Goal: Check status: Check status

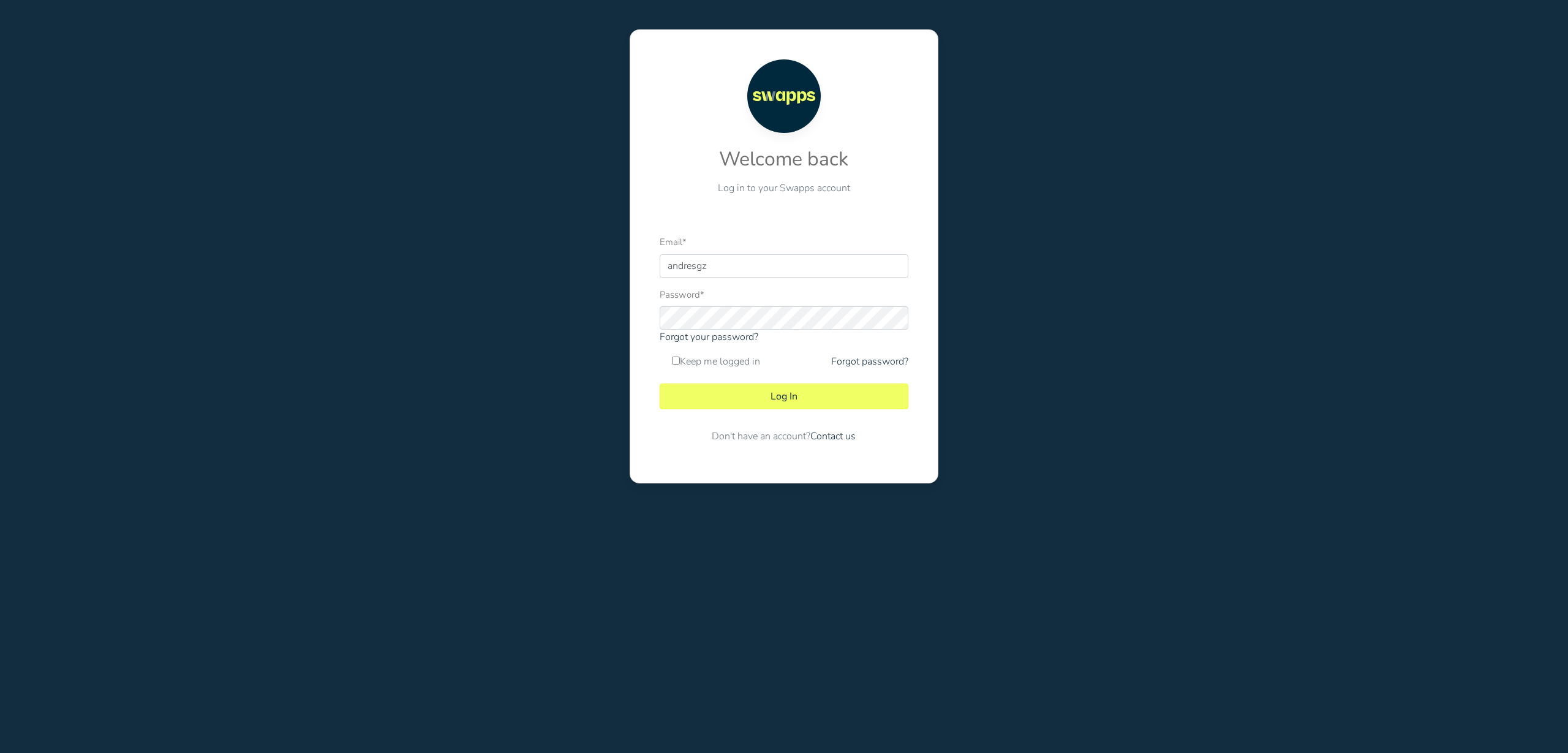
click at [660, 277] on div at bounding box center [660, 277] width 0 height 0
click at [940, 237] on div "Welcome back Log in to your Swapps account Email * andresgz Password * Forgot y…" at bounding box center [784, 256] width 326 height 454
click at [660, 277] on div at bounding box center [660, 277] width 0 height 0
type input "andres@swapps.com"
click at [819, 399] on button "Log In" at bounding box center [783, 396] width 248 height 26
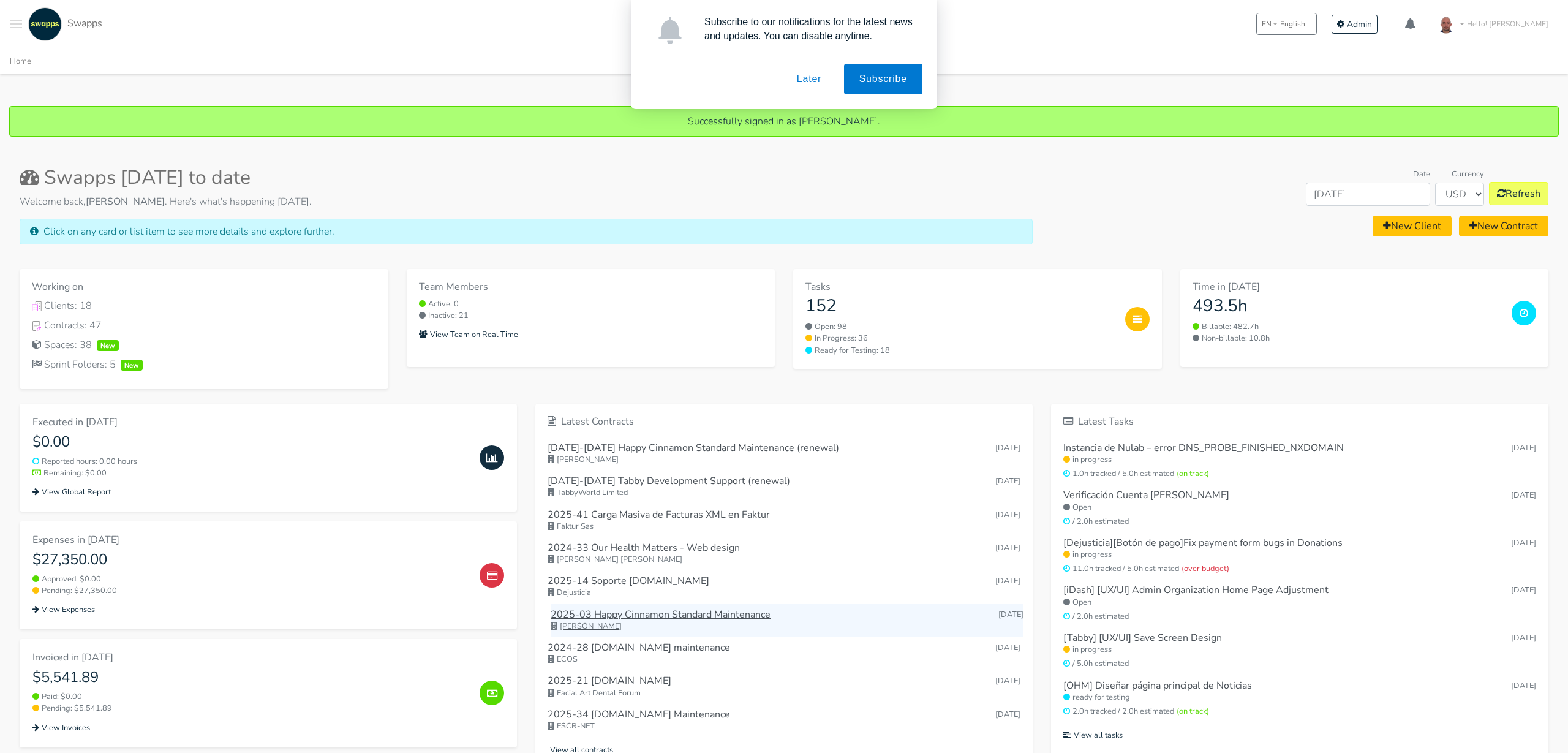
click at [652, 615] on h6 "2025-03 Happy Cinnamon Standard Maintenance" at bounding box center [661, 614] width 220 height 11
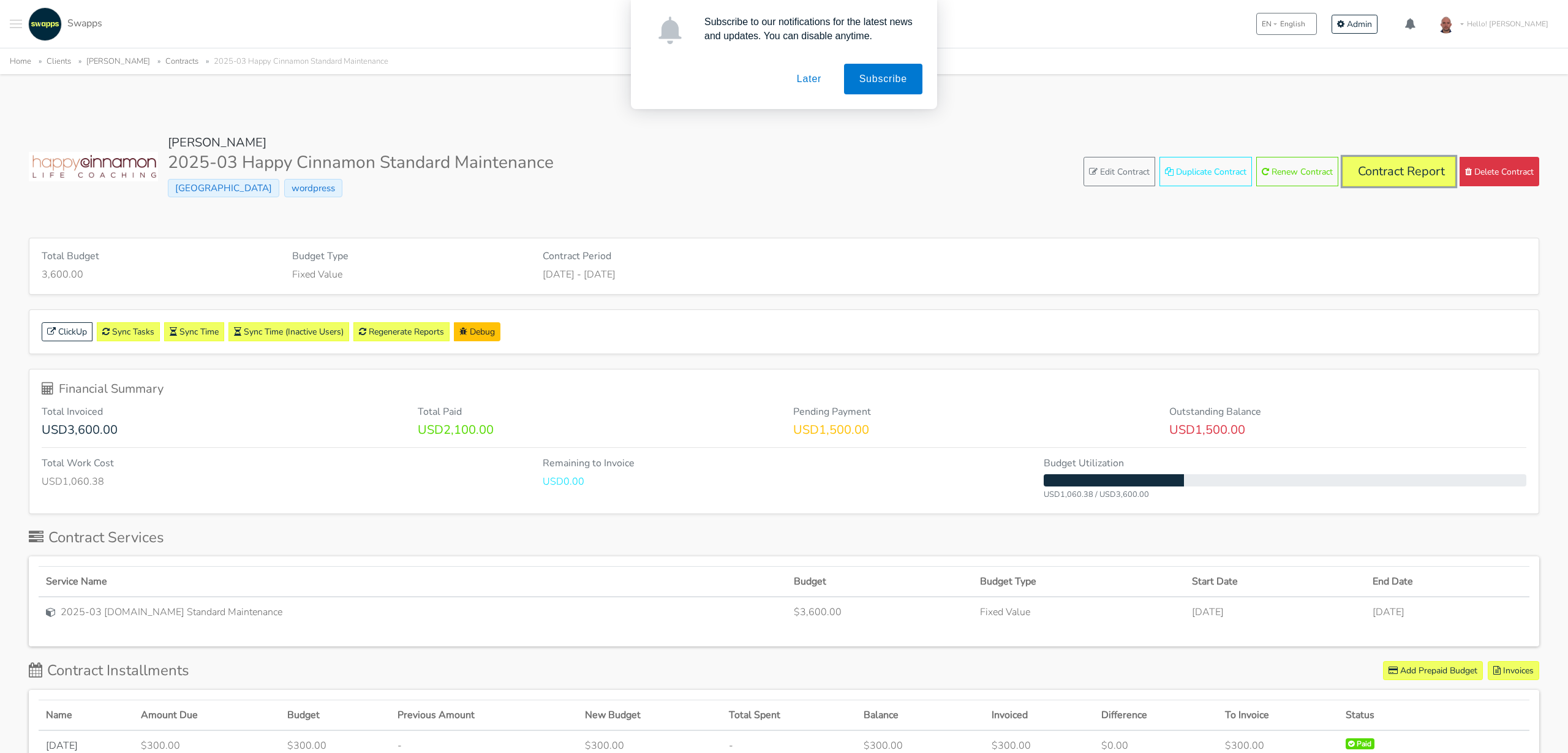
click at [1383, 178] on link "Contract Report" at bounding box center [1399, 172] width 113 height 29
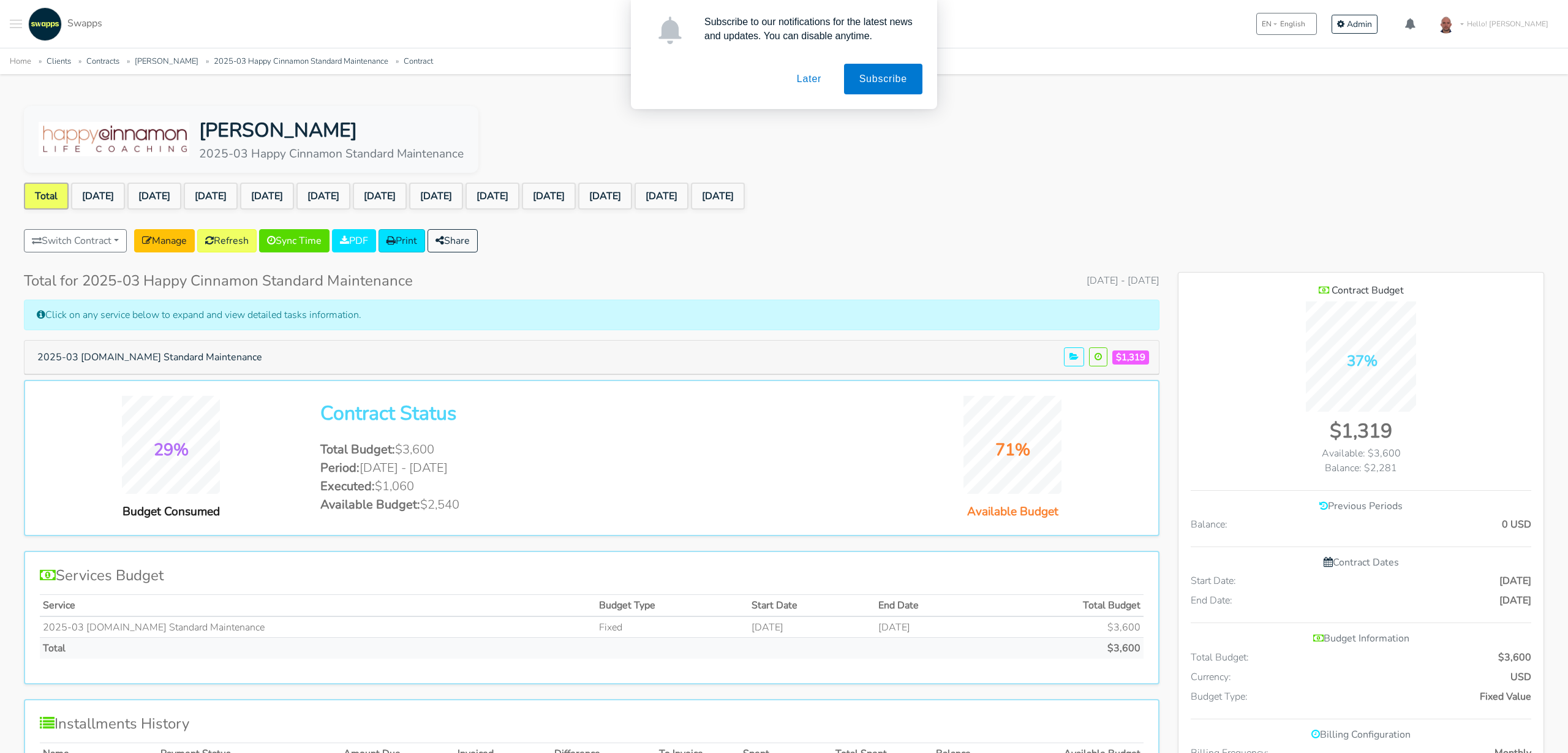
click at [813, 77] on button "Later" at bounding box center [809, 79] width 55 height 30
click at [745, 197] on link "[DATE]" at bounding box center [718, 195] width 54 height 27
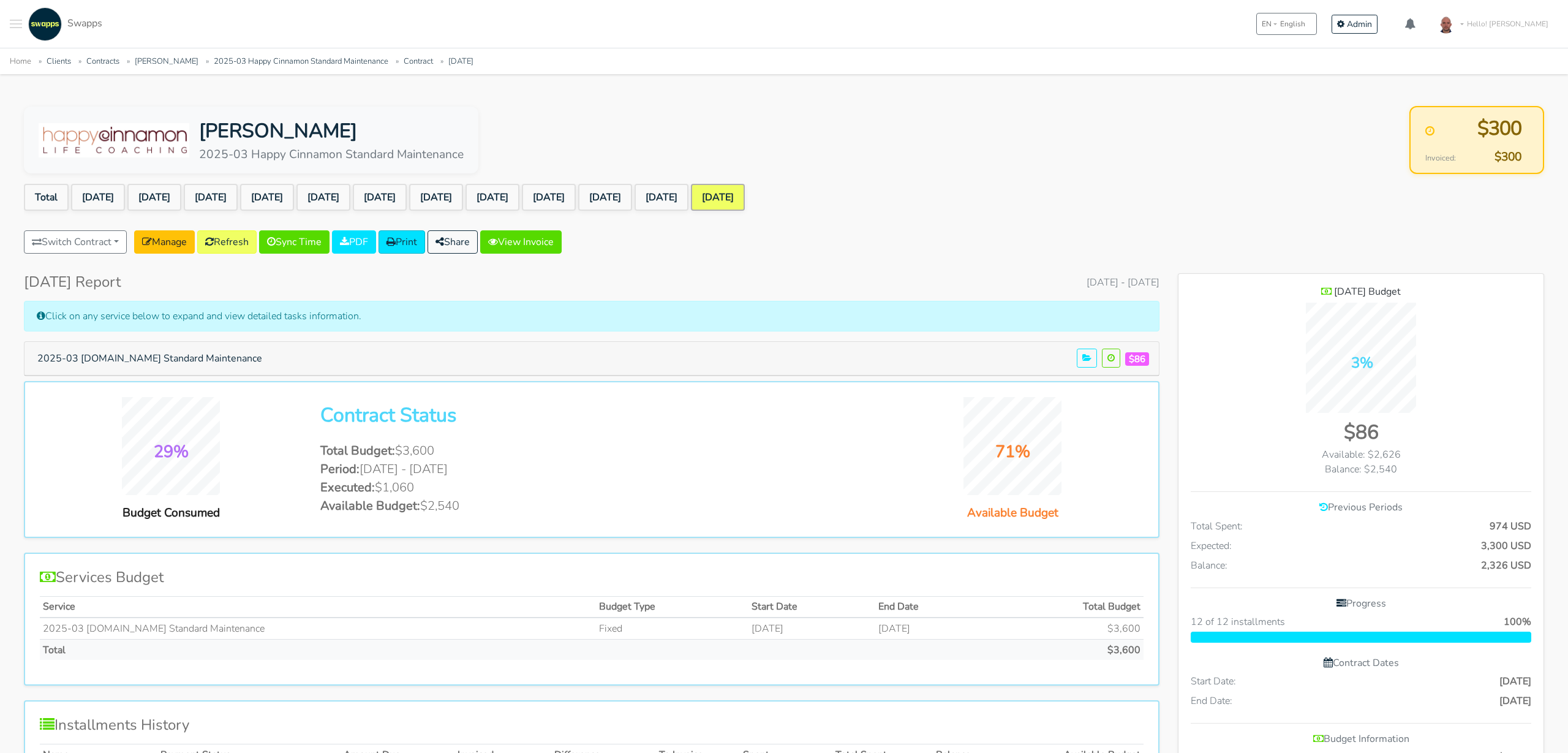
scroll to position [1033, 365]
click at [688, 198] on link "May 2025" at bounding box center [661, 197] width 54 height 27
click at [632, 202] on link "Apr 2025" at bounding box center [605, 197] width 54 height 27
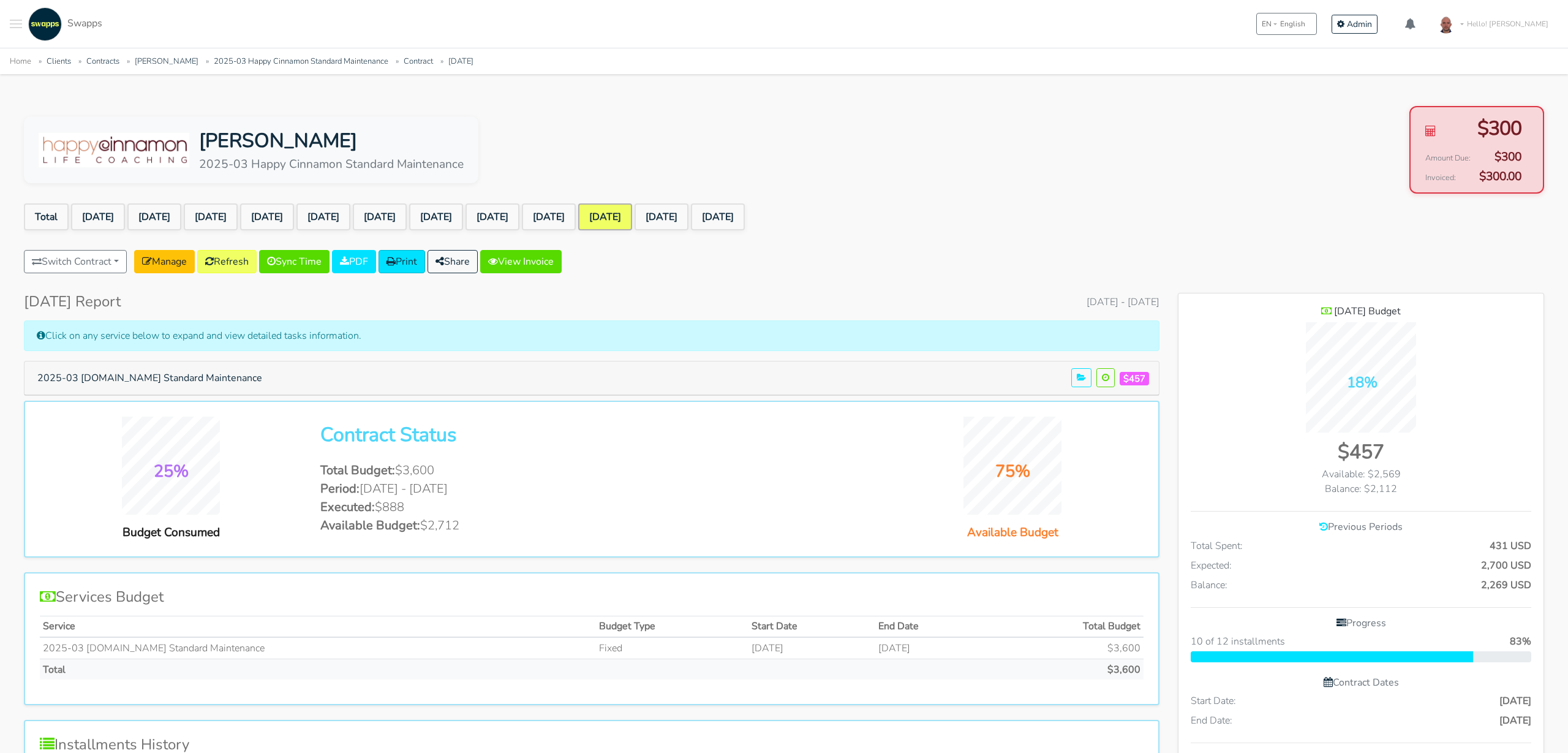
click at [636, 199] on div "Kathy Jalali 2025-03 Happy Cinnamon Standard Maintenance $300 Amount Due: $300 …" at bounding box center [784, 721] width 1550 height 1231
click at [489, 98] on body ".cls-1 { fill: #F15CFF; } .cls-2 { fill: #9a9a9a; } Clients Contracts Spaces Ne…" at bounding box center [784, 668] width 1568 height 1337
click at [160, 65] on link "[PERSON_NAME]" at bounding box center [167, 61] width 64 height 11
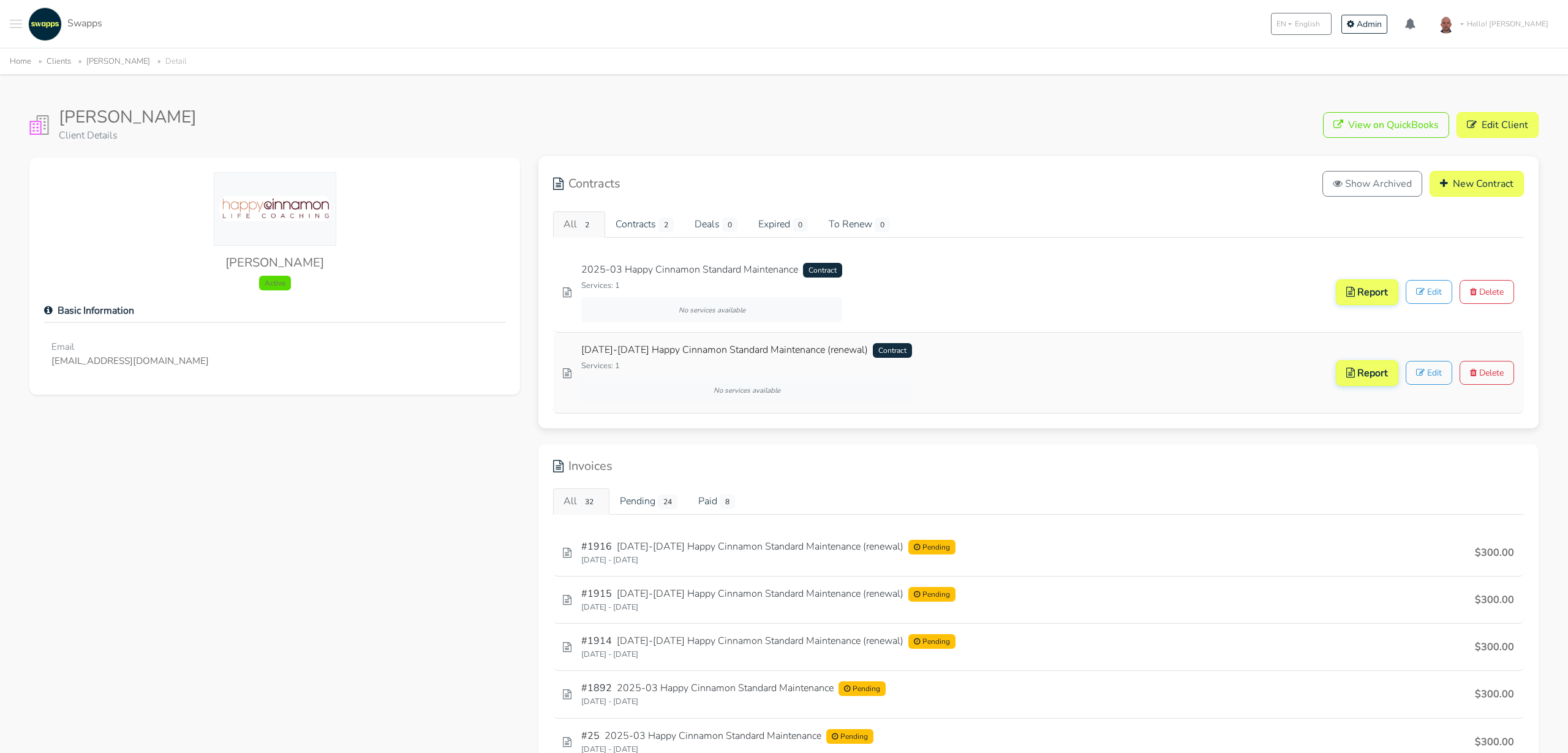
click at [770, 349] on link "[DATE]-[DATE] Happy Cinnamon Standard Maintenance (renewal) Contract" at bounding box center [746, 351] width 331 height 16
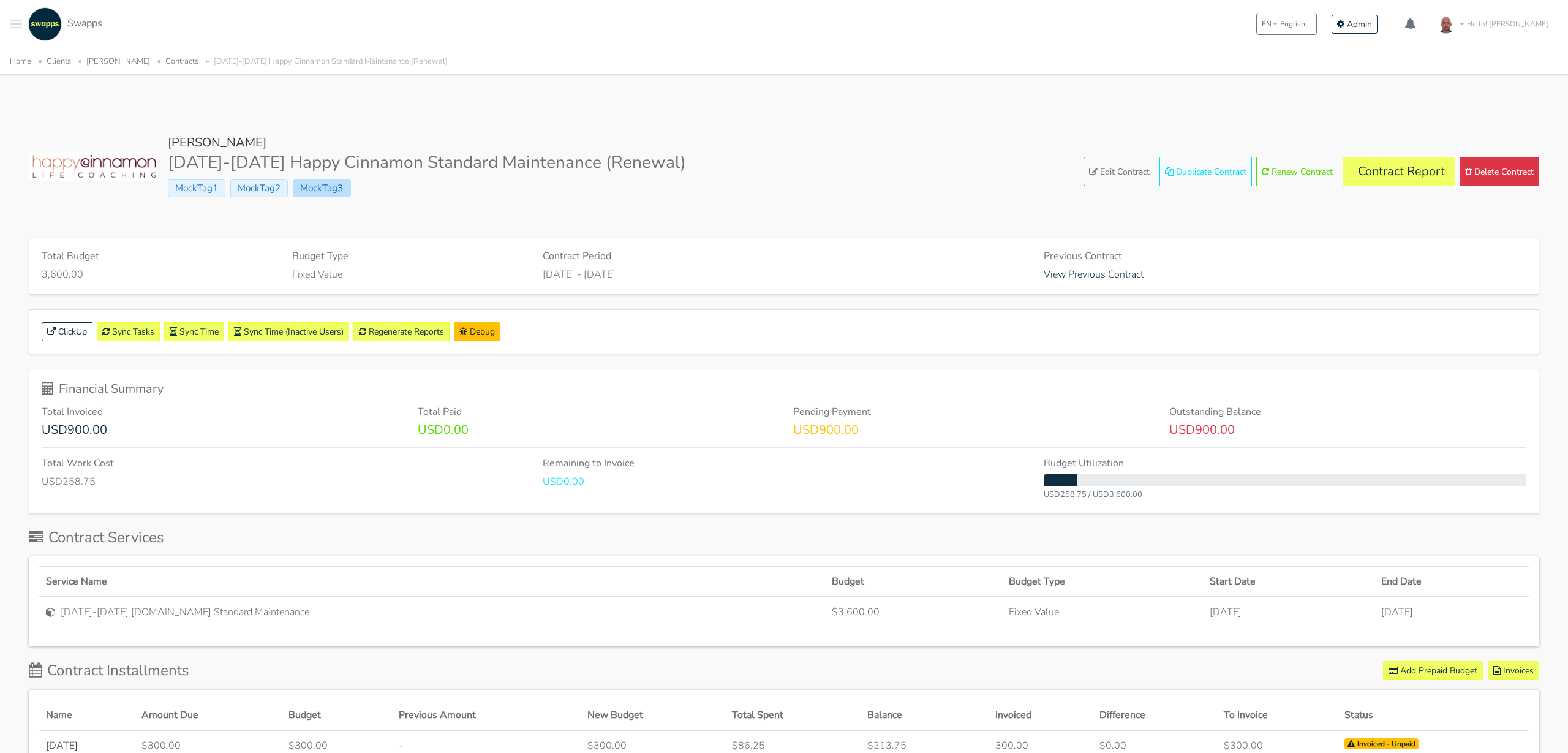
click at [340, 191] on span "MockTag3" at bounding box center [321, 187] width 58 height 18
